Goal: Transaction & Acquisition: Purchase product/service

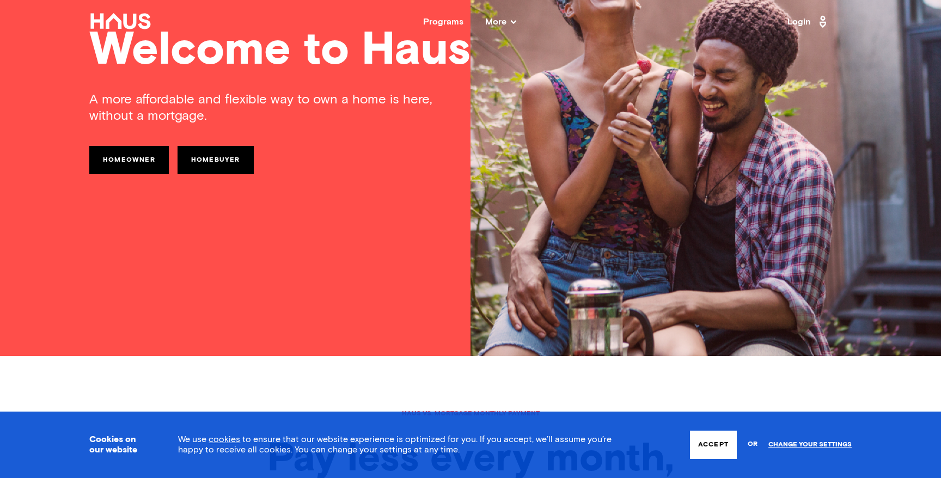
scroll to position [173, 0]
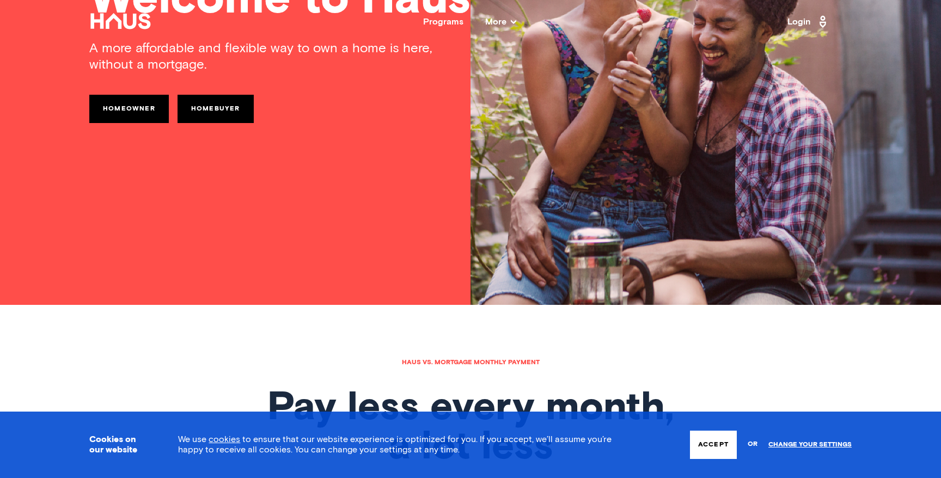
click at [210, 119] on link "Homebuyer" at bounding box center [216, 109] width 76 height 28
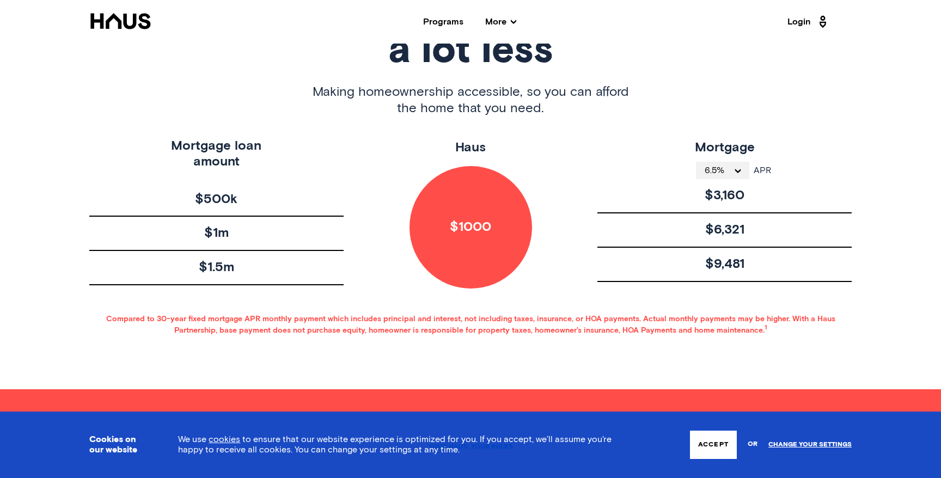
scroll to position [574, 0]
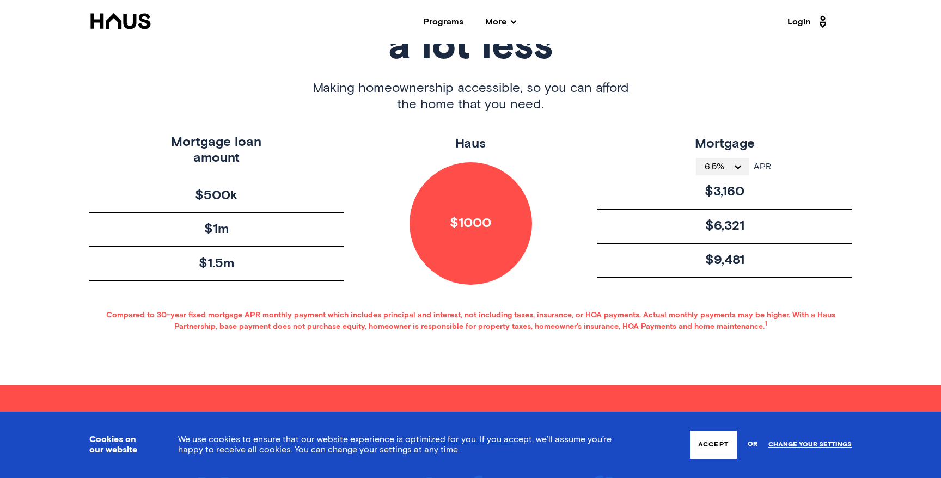
click at [448, 222] on div "$1000" at bounding box center [471, 223] width 123 height 123
click at [718, 171] on span "6.5%" at bounding box center [719, 166] width 28 height 9
click at [726, 156] on div "APR 6.5% 4% 4.1% 4.2% 4.3% 4.4% 4.5% 4.6% 4.7% 4.8% 4.9% 5% 5.1% 5.2% 5.3% 5.4%…" at bounding box center [725, 165] width 93 height 22
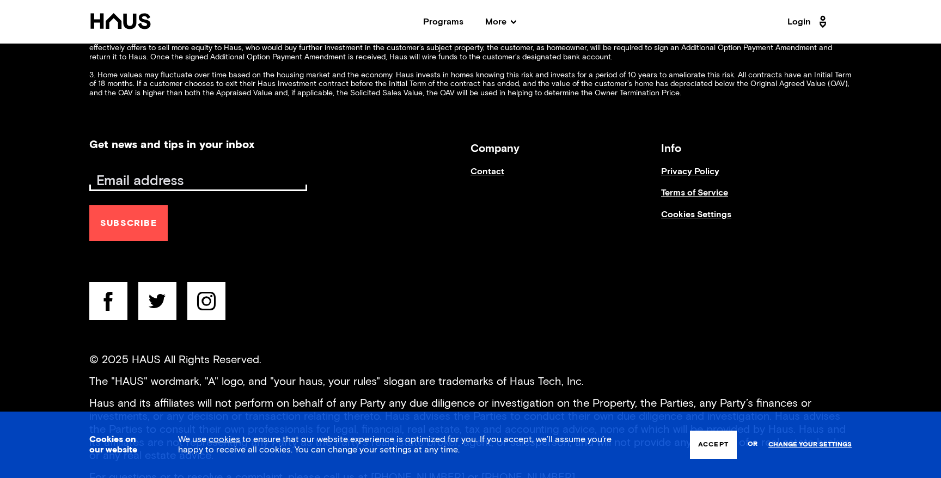
scroll to position [4440, 0]
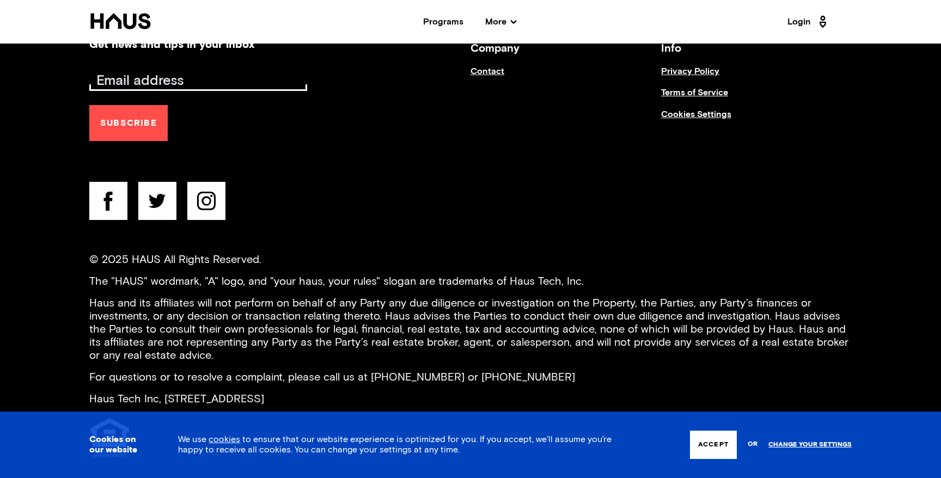
click at [644, 178] on div "Company Contact Info Privacy Policy Terms of Service Cookies Settings" at bounding box center [661, 132] width 381 height 187
